Goal: Information Seeking & Learning: Learn about a topic

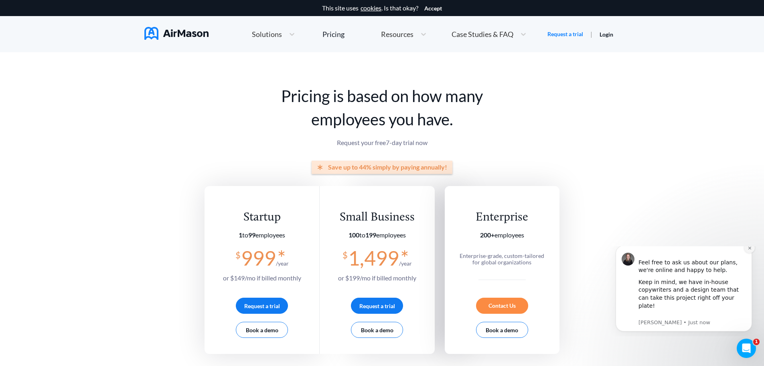
click at [750, 249] on icon "Dismiss notification" at bounding box center [749, 247] width 3 height 3
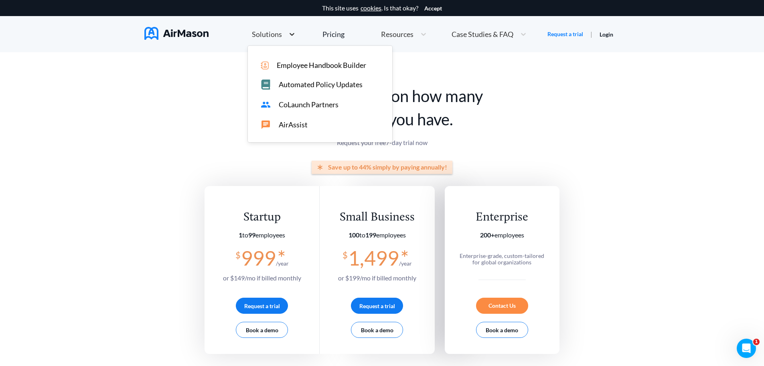
click at [286, 34] on div at bounding box center [292, 34] width 14 height 8
click at [310, 62] on span "Employee Handbook Builder" at bounding box center [321, 65] width 89 height 8
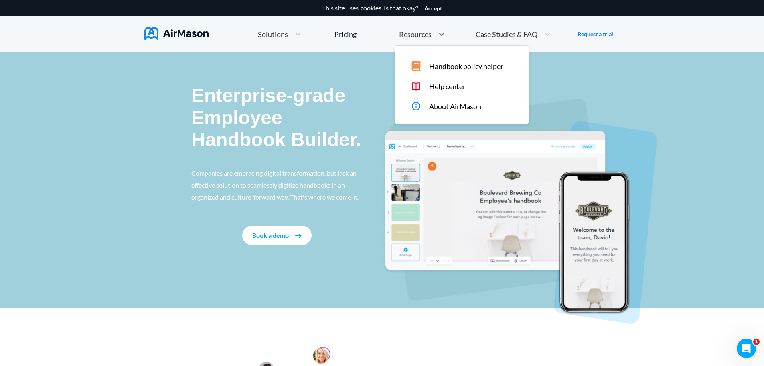
click at [419, 37] on span "Resources" at bounding box center [415, 33] width 33 height 7
click at [452, 106] on span "About AirMason" at bounding box center [455, 106] width 52 height 8
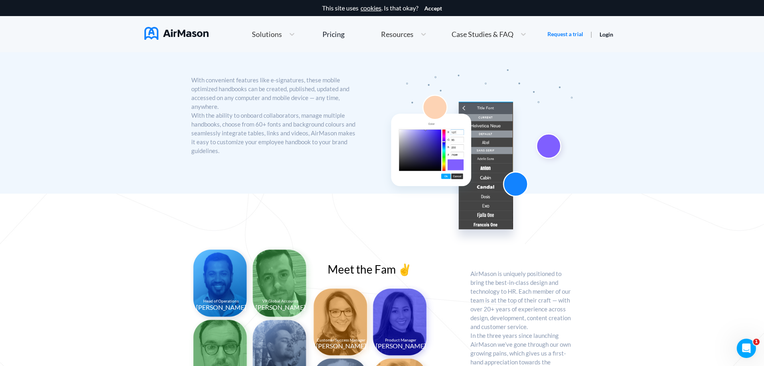
scroll to position [401, 0]
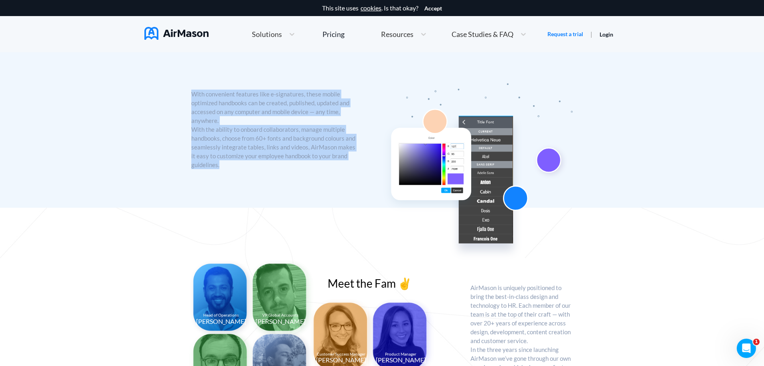
drag, startPoint x: 189, startPoint y: 93, endPoint x: 284, endPoint y: 168, distance: 120.8
click at [284, 168] on div "With convenient features like e-signatures, these mobile optimized handbooks ca…" at bounding box center [382, 129] width 764 height 157
copy p "With convenient features like e-signatures, these mobile optimized handbooks ca…"
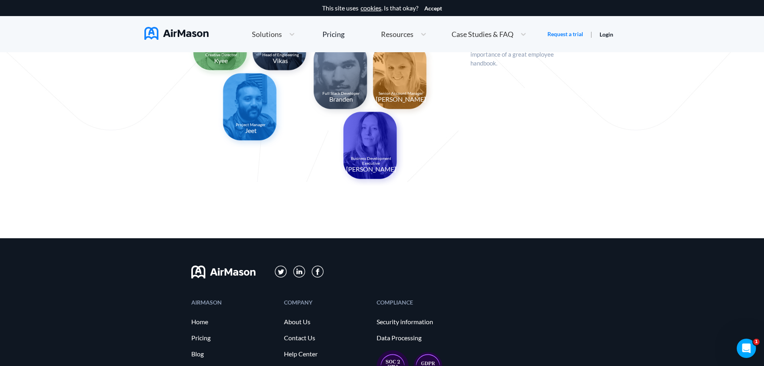
scroll to position [762, 0]
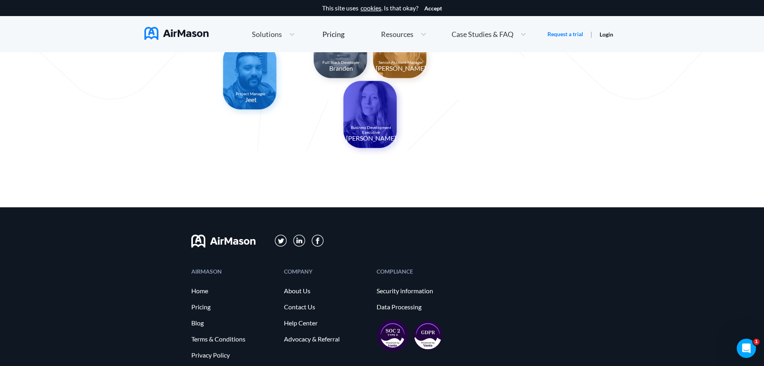
click at [519, 30] on div at bounding box center [523, 34] width 14 height 10
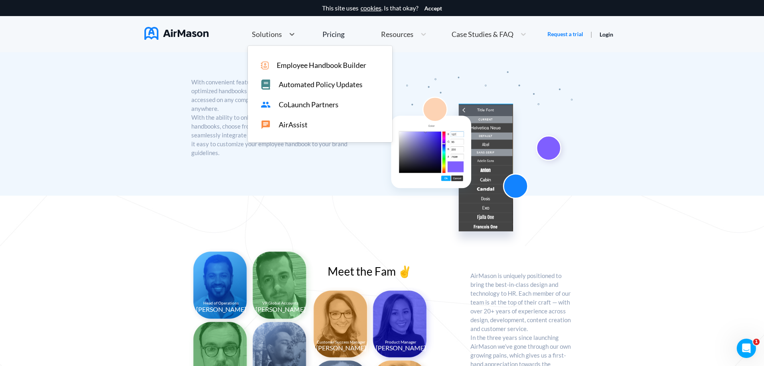
click at [279, 32] on span "Solutions" at bounding box center [267, 33] width 30 height 7
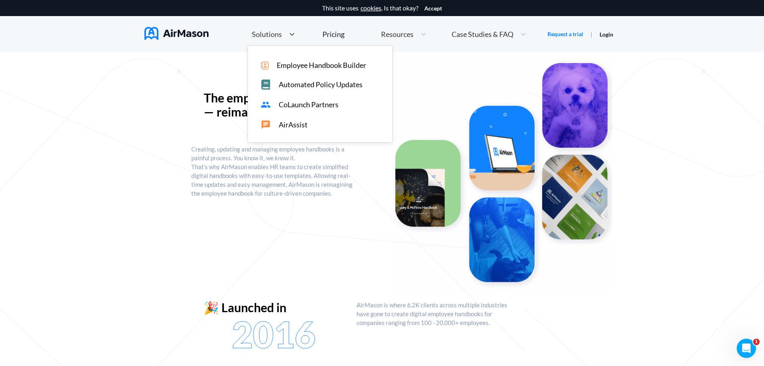
click at [309, 65] on span "Employee Handbook Builder" at bounding box center [321, 65] width 89 height 8
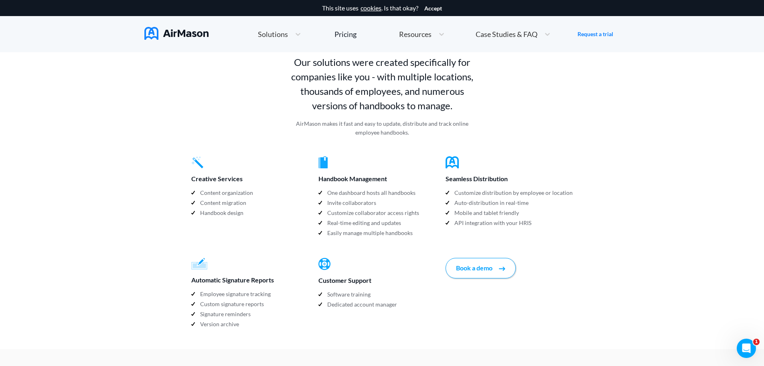
scroll to position [762, 0]
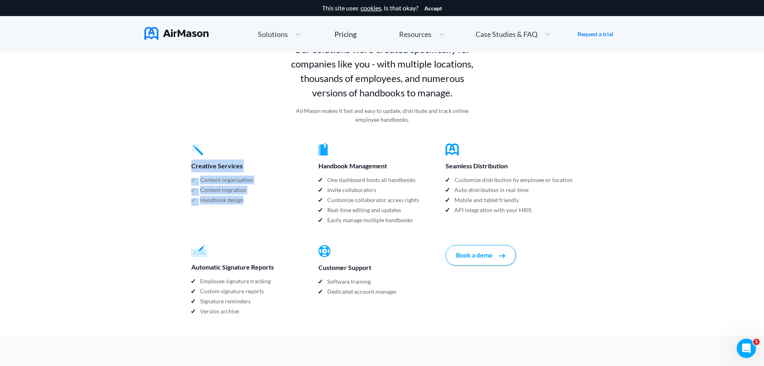
drag, startPoint x: 191, startPoint y: 149, endPoint x: 244, endPoint y: 180, distance: 61.3
click at [244, 180] on div "Creative Services Content organization Content migration Handbook design" at bounding box center [254, 174] width 127 height 62
click at [221, 185] on p "Content migration" at bounding box center [223, 190] width 46 height 10
drag, startPoint x: 189, startPoint y: 160, endPoint x: 247, endPoint y: 187, distance: 63.5
click at [247, 187] on div "This site uses cookies . Is that okay? Accept Home Employee Handbook Builder Au…" at bounding box center [382, 83] width 764 height 1690
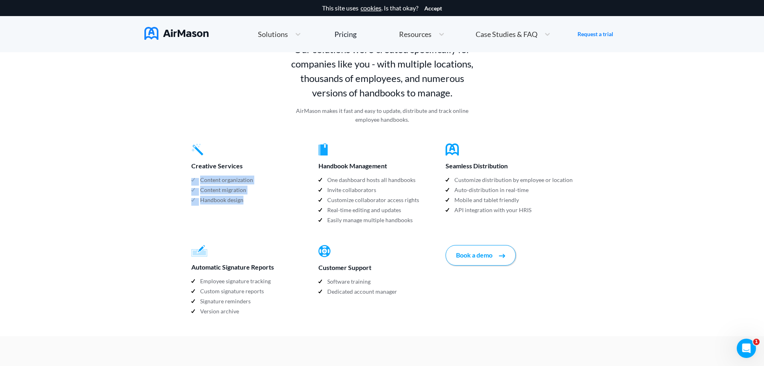
copy div "Content organization Content migration Handbook design"
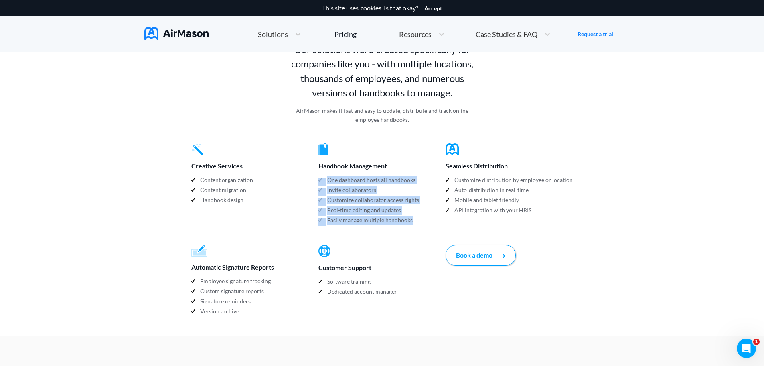
drag, startPoint x: 411, startPoint y: 203, endPoint x: 320, endPoint y: 163, distance: 99.2
click at [320, 163] on div "Handbook Management One dashboard hosts all handbooks Invite collaborators Cust…" at bounding box center [382, 184] width 127 height 82
copy div "One dashboard hosts all handbooks Invite collaborators Customize collaborator a…"
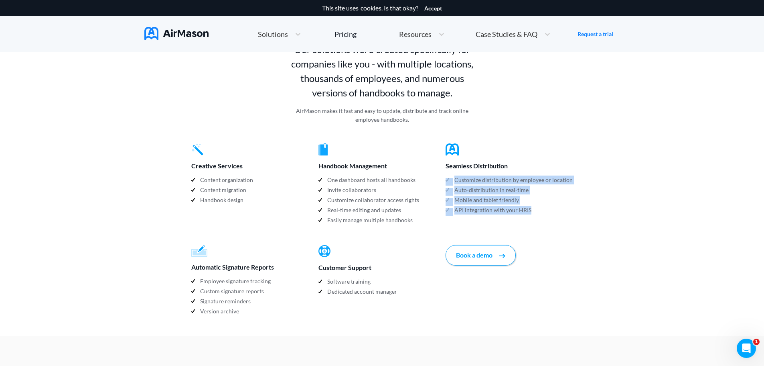
drag, startPoint x: 537, startPoint y: 192, endPoint x: 452, endPoint y: 164, distance: 89.1
click at [452, 164] on div "Seamless Distribution Customize distribution by employee or location Auto-distr…" at bounding box center [509, 179] width 127 height 72
copy div "Customize distribution by employee or location Auto-distribution in real-time M…"
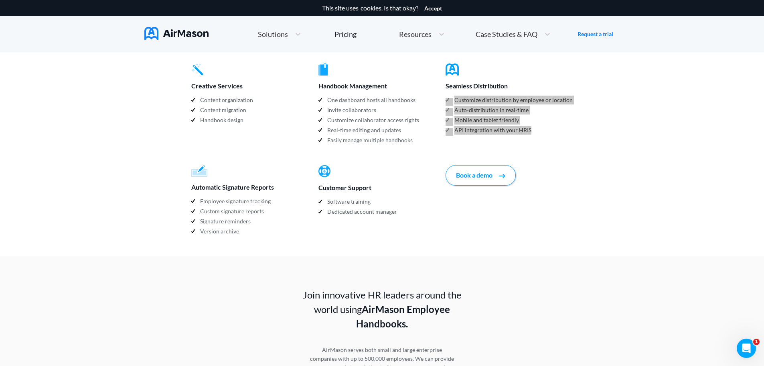
scroll to position [843, 0]
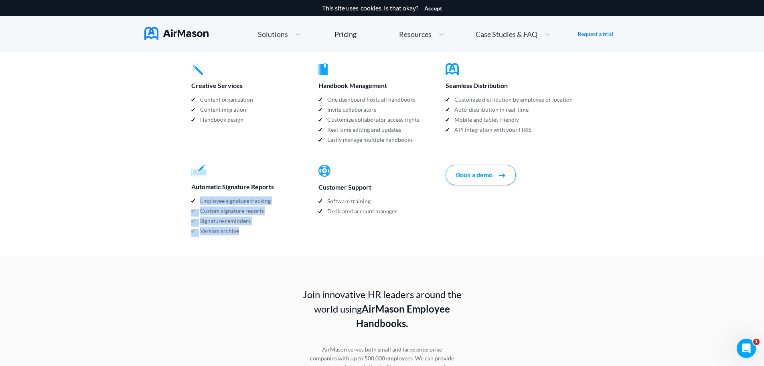
drag, startPoint x: 242, startPoint y: 217, endPoint x: 200, endPoint y: 188, distance: 51.9
click at [200, 188] on div "Automatic Signature Reports Employee signature tracking Custom signature report…" at bounding box center [254, 201] width 127 height 72
copy div "Employee signature tracking Custom signature reports Signature reminders Versio…"
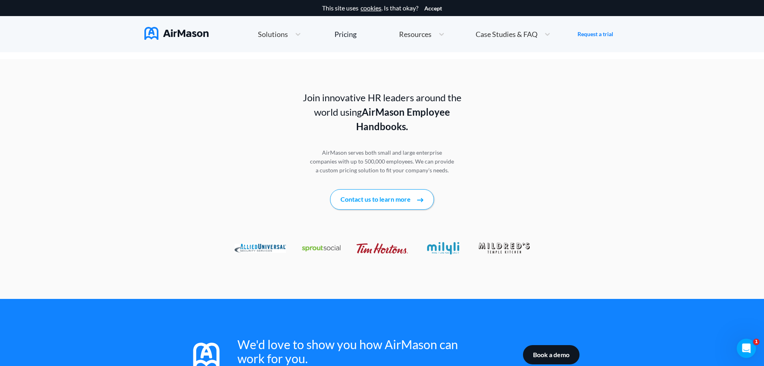
scroll to position [1043, 0]
